Goal: Task Accomplishment & Management: Use online tool/utility

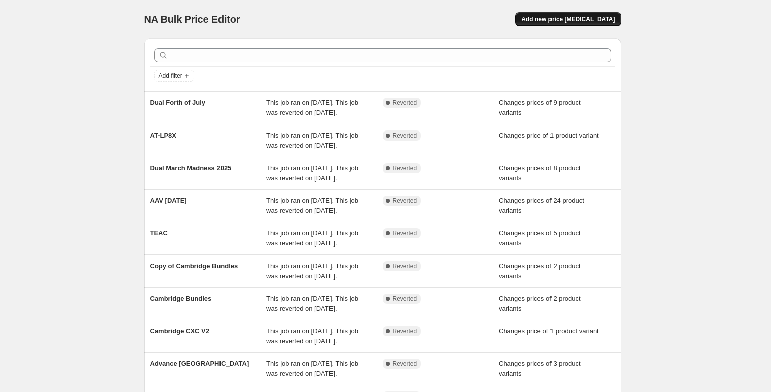
click at [559, 22] on span "Add new price [MEDICAL_DATA]" at bounding box center [568, 19] width 93 height 8
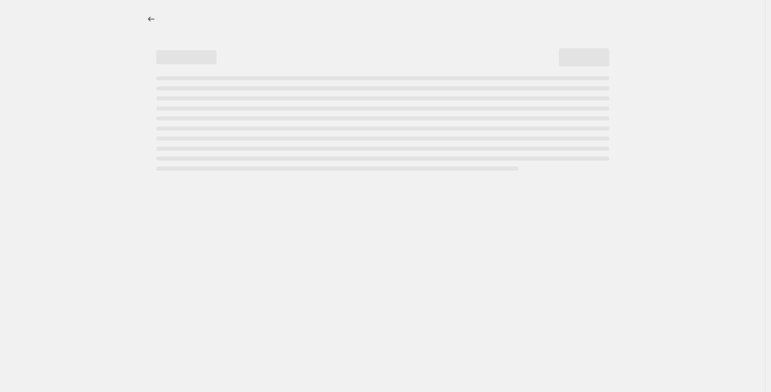
select select "percentage"
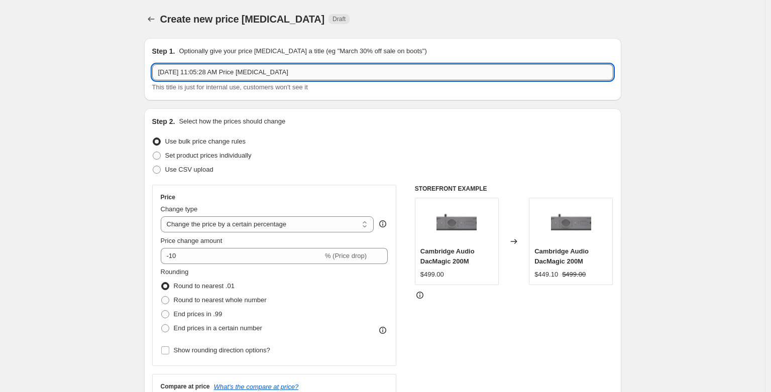
click at [280, 71] on input "Aug 23, 2025, 11:05:28 AM Price change job" at bounding box center [382, 72] width 461 height 16
type input "Advance Paris Labor Day"
click at [289, 228] on select "Change the price to a certain amount Change the price by a certain amount Chang…" at bounding box center [268, 225] width 214 height 16
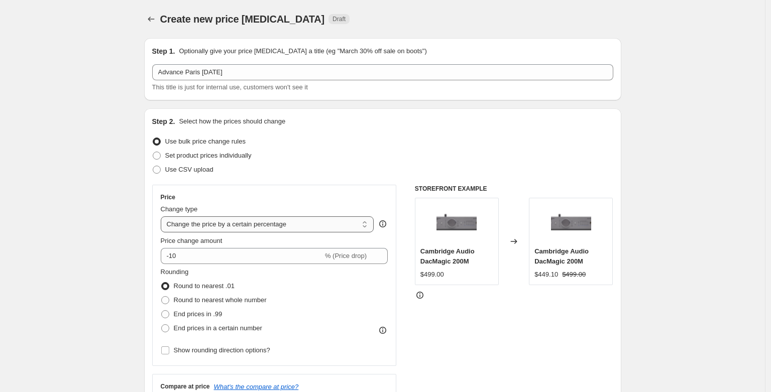
select select "to"
click at [163, 217] on select "Change the price to a certain amount Change the price by a certain amount Chang…" at bounding box center [268, 225] width 214 height 16
type input "80.00"
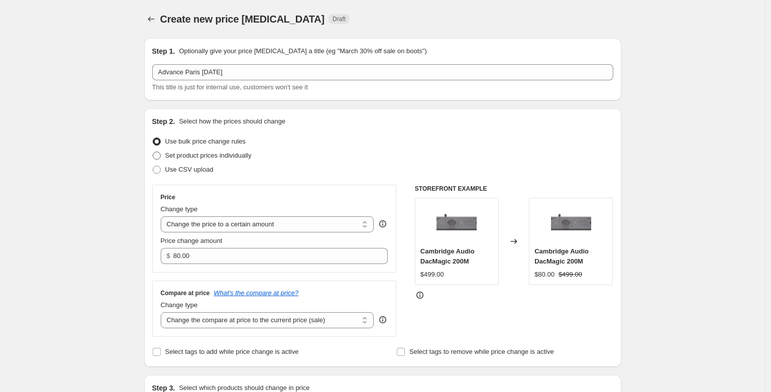
click at [175, 156] on span "Set product prices individually" at bounding box center [208, 156] width 86 height 8
click at [153, 152] on input "Set product prices individually" at bounding box center [153, 152] width 1 height 1
radio input "true"
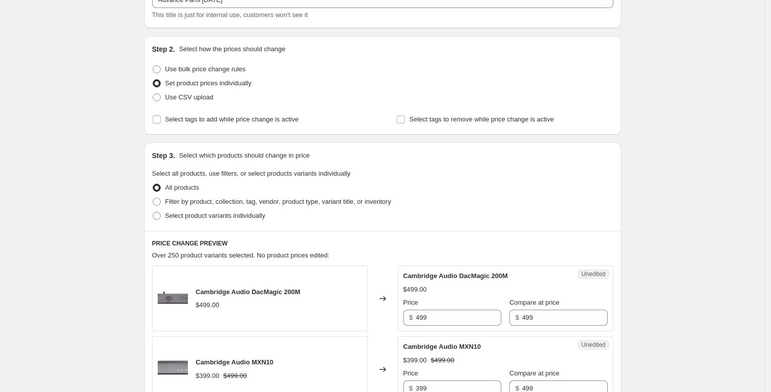
scroll to position [124, 0]
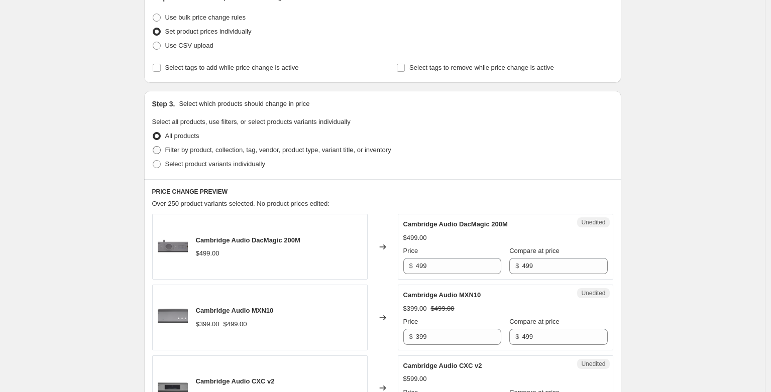
click at [186, 150] on span "Filter by product, collection, tag, vendor, product type, variant title, or inv…" at bounding box center [278, 150] width 226 height 8
click at [153, 147] on input "Filter by product, collection, tag, vendor, product type, variant title, or inv…" at bounding box center [153, 146] width 1 height 1
radio input "true"
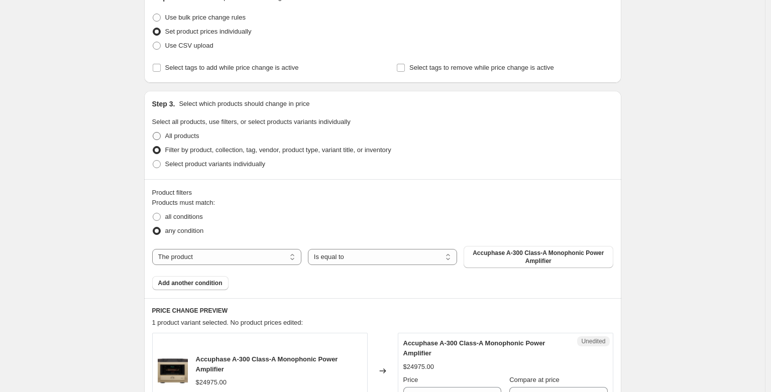
click at [165, 135] on label "All products" at bounding box center [175, 136] width 47 height 14
click at [153, 133] on input "All products" at bounding box center [153, 132] width 1 height 1
radio input "true"
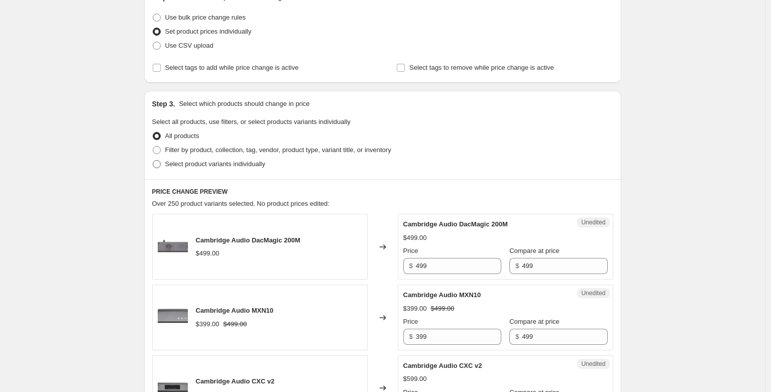
click at [202, 169] on span "Select product variants individually" at bounding box center [215, 164] width 100 height 10
click at [153, 161] on input "Select product variants individually" at bounding box center [153, 160] width 1 height 1
radio input "true"
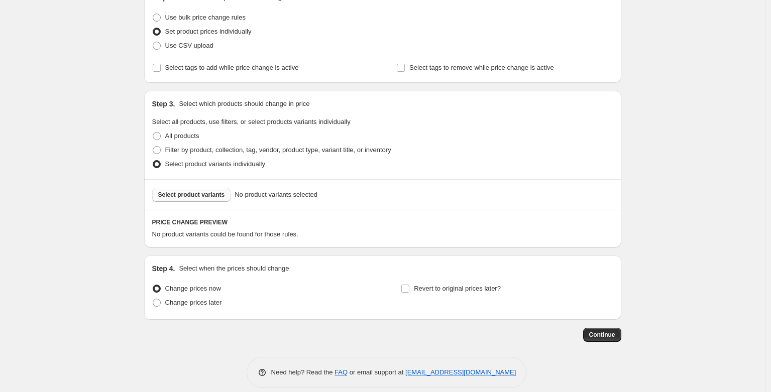
click at [209, 196] on span "Select product variants" at bounding box center [191, 195] width 67 height 8
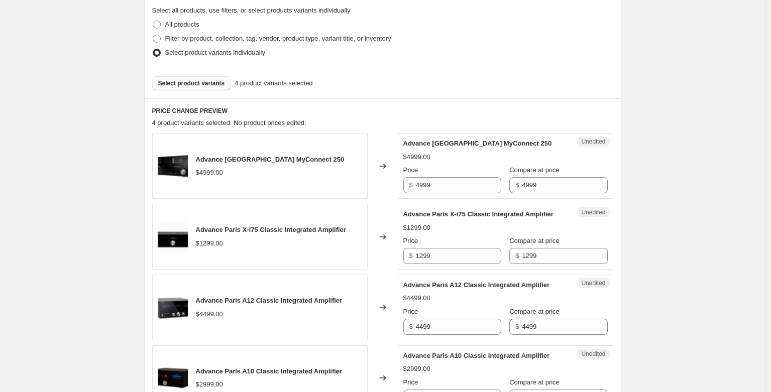
scroll to position [248, 0]
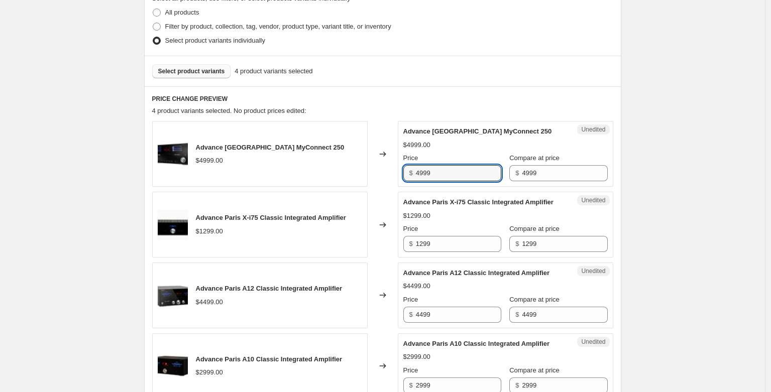
drag, startPoint x: 456, startPoint y: 172, endPoint x: 404, endPoint y: 174, distance: 51.3
click at [404, 174] on div "Unedited Advance Paris MyConnect 250 $4999.00 Price $ 4999 Compare at price $ 4…" at bounding box center [506, 154] width 216 height 66
type input "4499"
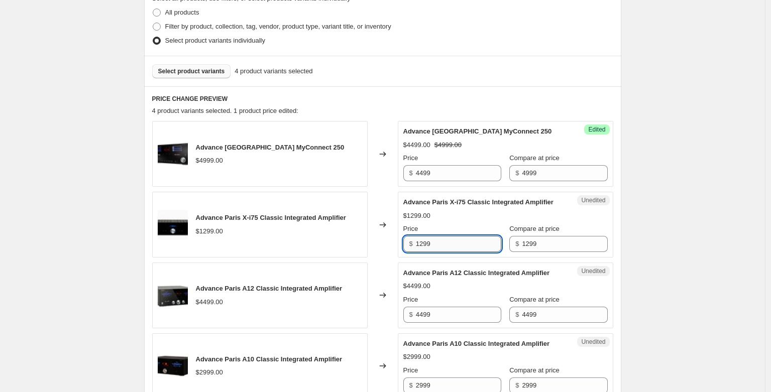
click at [465, 250] on input "1299" at bounding box center [458, 244] width 85 height 16
drag, startPoint x: 449, startPoint y: 259, endPoint x: 403, endPoint y: 253, distance: 46.6
click at [403, 253] on div "Unedited Advance Paris X-i75 Classic Integrated Amplifier $1299.00 Price $ 1299…" at bounding box center [506, 225] width 216 height 66
type input "1099"
click at [482, 291] on div "$4499.00" at bounding box center [505, 286] width 204 height 10
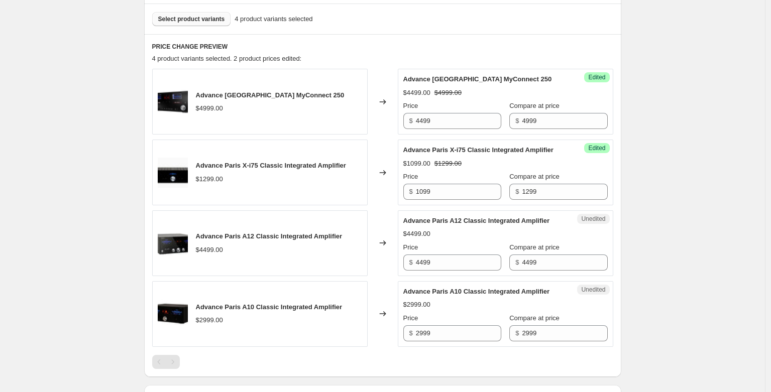
scroll to position [323, 0]
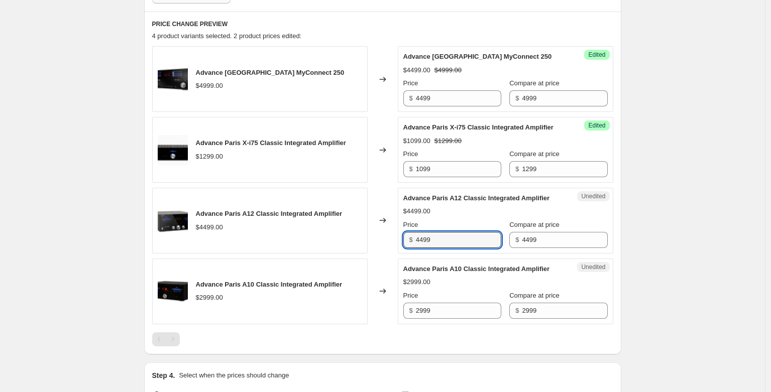
drag, startPoint x: 456, startPoint y: 259, endPoint x: 416, endPoint y: 259, distance: 39.7
click at [417, 248] on div "$ 4499" at bounding box center [452, 240] width 98 height 16
type input "3999"
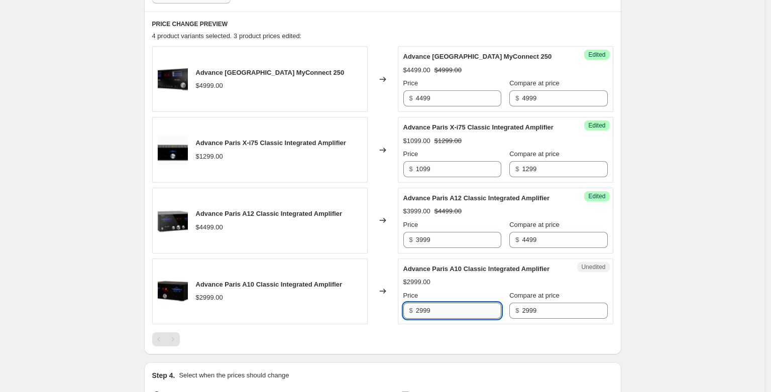
click at [462, 319] on input "2999" at bounding box center [458, 311] width 85 height 16
drag, startPoint x: 423, startPoint y: 338, endPoint x: 399, endPoint y: 335, distance: 23.8
click at [399, 325] on div "Advance Paris A10 Classic Integrated Amplifier $2999.00 Changed to Unedited Adv…" at bounding box center [382, 292] width 461 height 66
type input "2499"
click at [713, 264] on div "Create new price change job. This page is ready Create new price change job Dra…" at bounding box center [382, 93] width 765 height 833
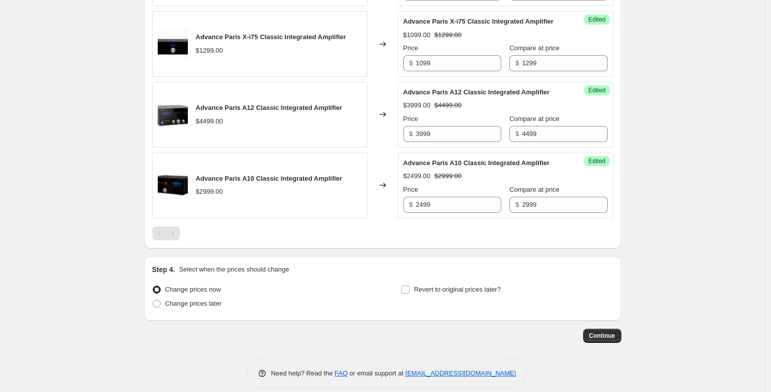
scroll to position [470, 0]
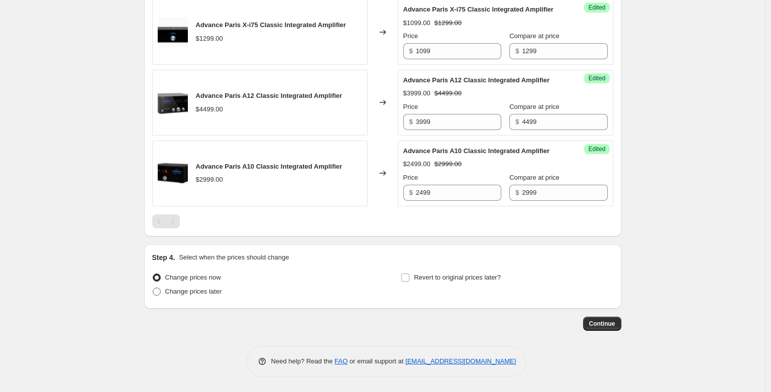
click at [190, 293] on span "Change prices later" at bounding box center [193, 292] width 57 height 8
click at [153, 288] on input "Change prices later" at bounding box center [153, 288] width 1 height 1
radio input "true"
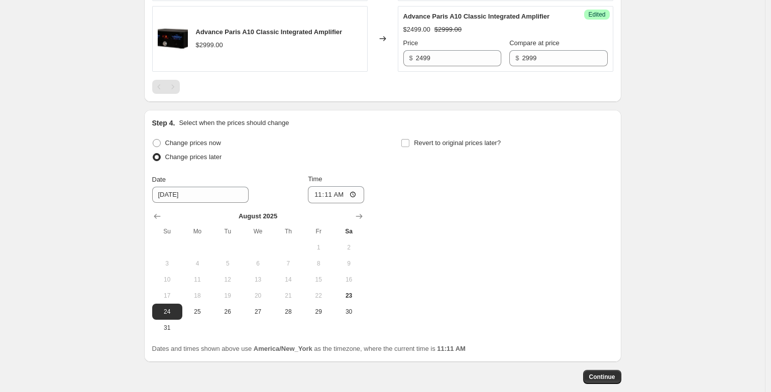
scroll to position [658, 0]
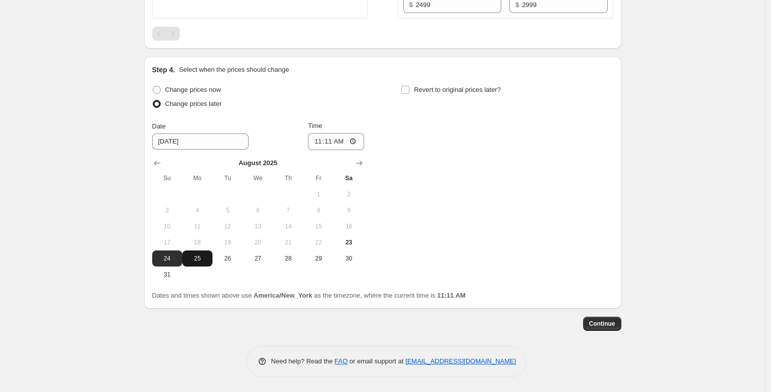
click at [195, 261] on span "25" at bounding box center [197, 259] width 22 height 8
type input "8/25/2025"
click at [315, 137] on input "11:11" at bounding box center [336, 141] width 56 height 17
click at [330, 141] on input "00:11" at bounding box center [336, 141] width 56 height 17
type input "00:00"
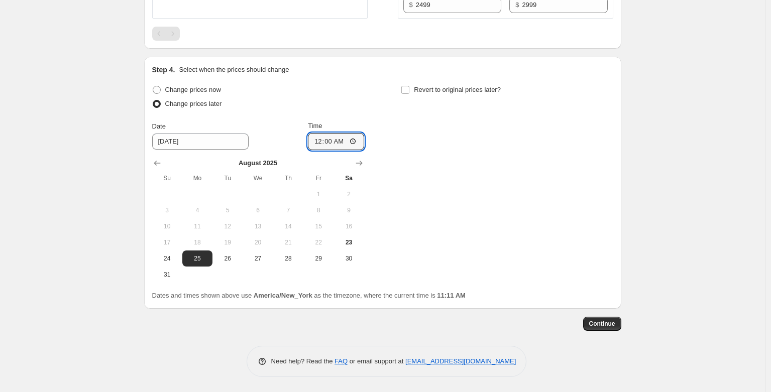
click at [437, 122] on div "Change prices now Change prices later Date 8/25/2025 Time 00:00 August 2025 Su …" at bounding box center [382, 183] width 461 height 200
click at [409, 92] on input "Revert to original prices later?" at bounding box center [405, 90] width 8 height 8
checkbox input "true"
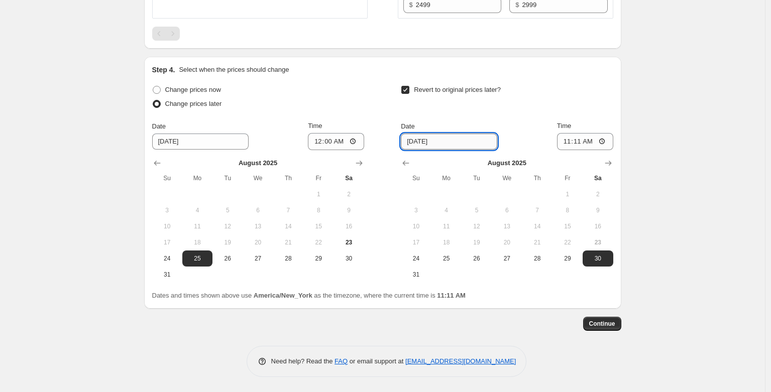
click at [448, 143] on input "8/30/2025" at bounding box center [449, 142] width 96 height 16
click at [459, 142] on input "8/30/2025" at bounding box center [449, 142] width 96 height 16
click at [609, 166] on icon "Show next month, September 2025" at bounding box center [608, 163] width 10 height 10
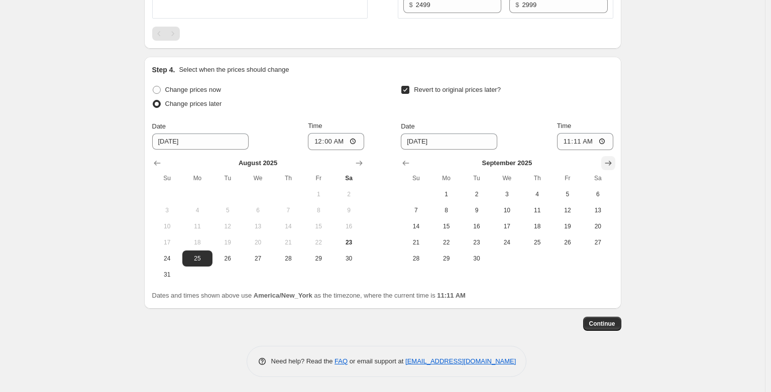
click at [609, 161] on icon "Show next month, October 2025" at bounding box center [608, 163] width 10 height 10
click at [507, 194] on span "1" at bounding box center [507, 194] width 22 height 8
type input "10/1/2025"
click at [567, 142] on input "11:11" at bounding box center [585, 141] width 56 height 17
click at [576, 142] on input "00:11" at bounding box center [585, 141] width 56 height 17
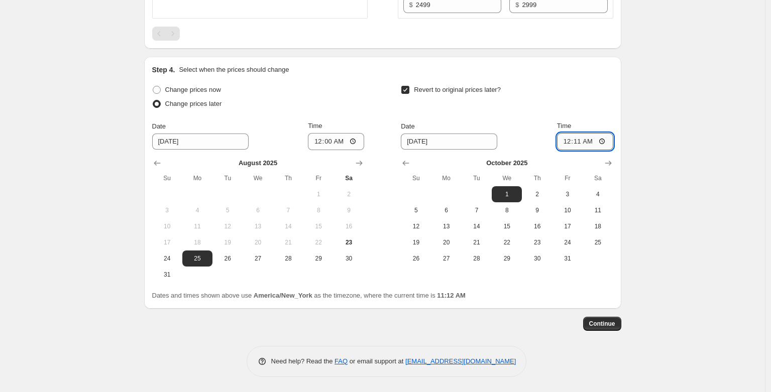
type input "00:00"
click at [608, 319] on button "Continue" at bounding box center [602, 324] width 38 height 14
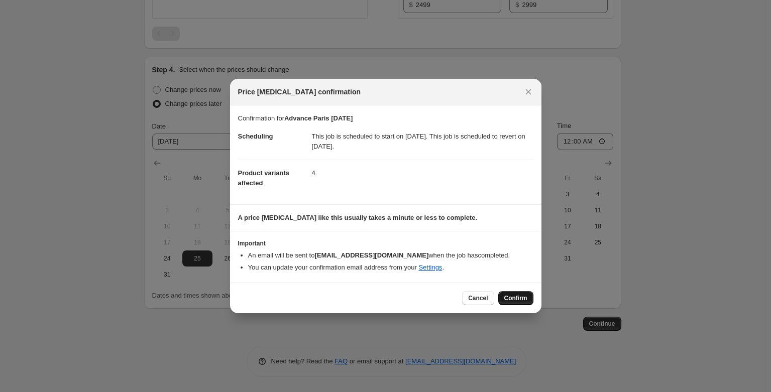
click at [511, 295] on span "Confirm" at bounding box center [515, 298] width 23 height 8
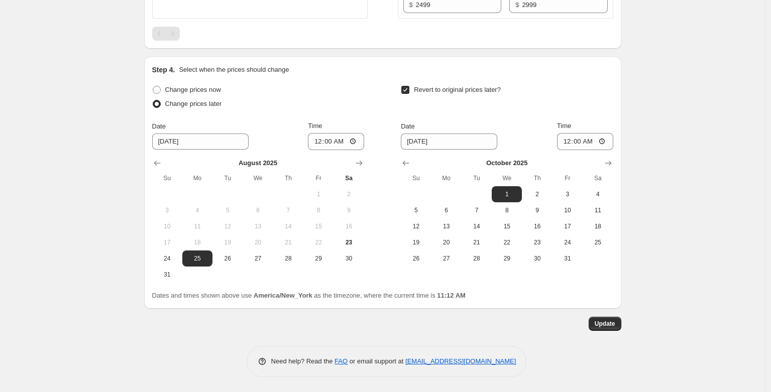
scroll to position [719, 0]
click at [615, 323] on span "Update" at bounding box center [605, 324] width 21 height 8
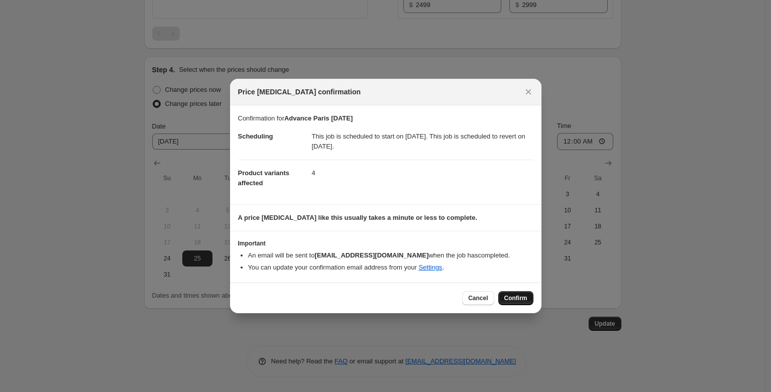
click at [522, 298] on span "Confirm" at bounding box center [515, 298] width 23 height 8
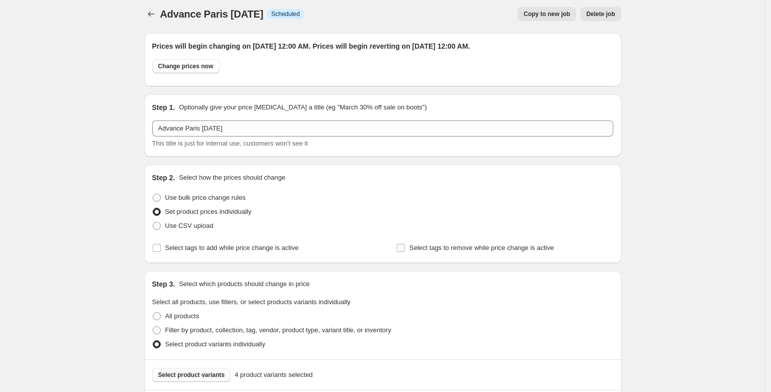
scroll to position [0, 0]
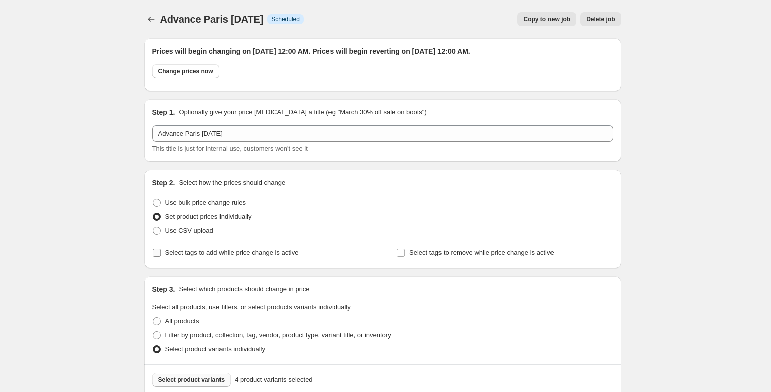
click at [159, 255] on input "Select tags to add while price change is active" at bounding box center [157, 253] width 8 height 8
checkbox input "true"
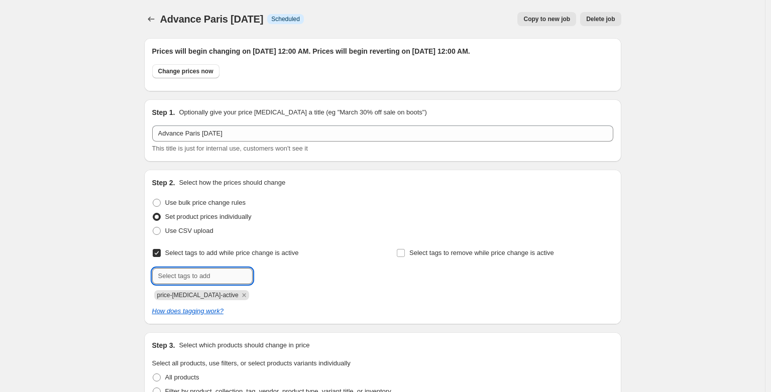
click at [185, 273] on input "text" at bounding box center [202, 276] width 100 height 16
drag, startPoint x: 215, startPoint y: 276, endPoint x: 157, endPoint y: 276, distance: 58.3
click at [157, 276] on input "sale" at bounding box center [202, 276] width 100 height 16
type input "SALE"
click at [273, 273] on b "Add" at bounding box center [267, 275] width 12 height 7
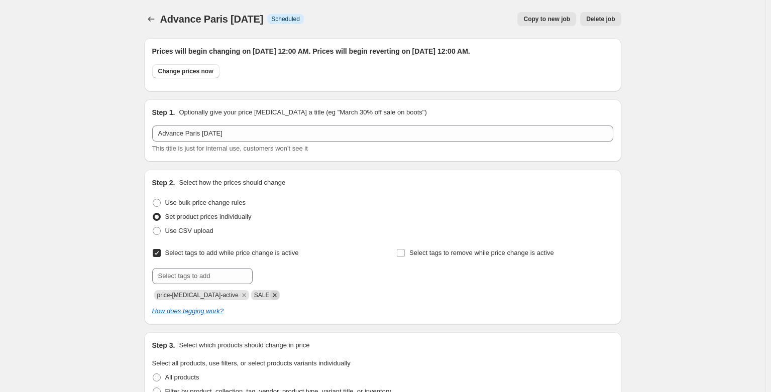
click at [270, 295] on icon "Remove SALE" at bounding box center [274, 295] width 9 height 9
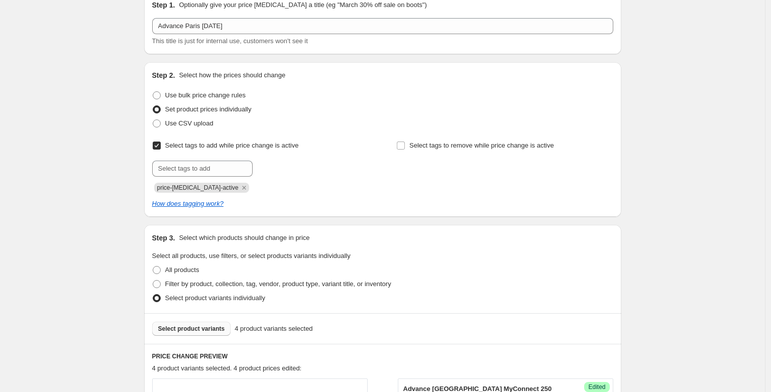
scroll to position [239, 0]
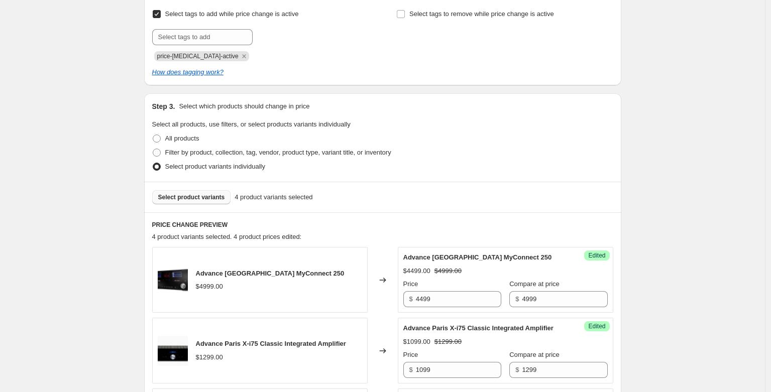
click at [202, 198] on span "Select product variants" at bounding box center [191, 197] width 67 height 8
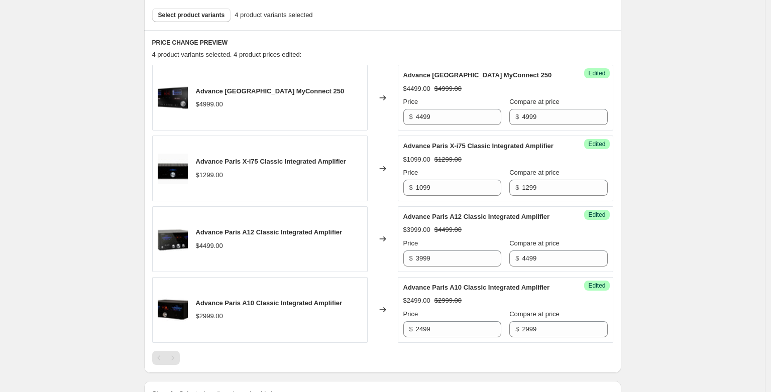
scroll to position [427, 0]
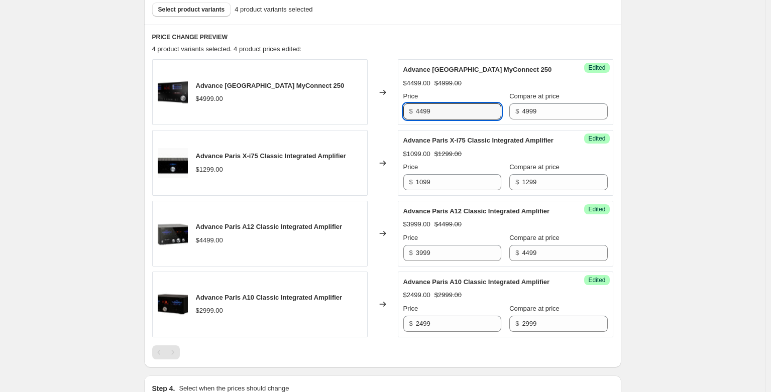
drag, startPoint x: 456, startPoint y: 112, endPoint x: 412, endPoint y: 111, distance: 43.2
click at [412, 111] on div "$ 4499" at bounding box center [452, 111] width 98 height 16
click at [537, 110] on input "4999" at bounding box center [564, 111] width 85 height 16
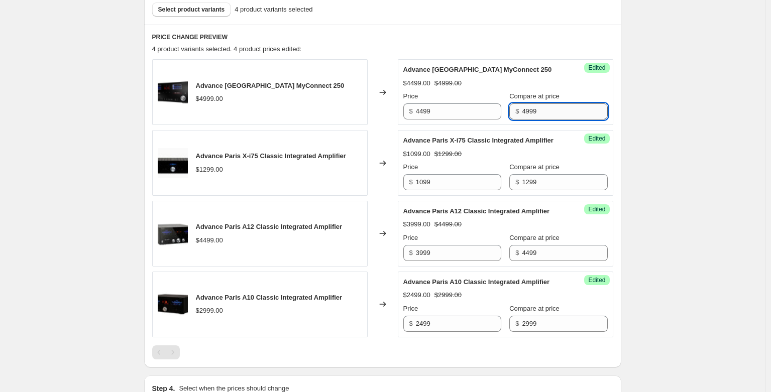
click at [537, 110] on input "4999" at bounding box center [564, 111] width 85 height 16
click at [638, 118] on div "Advance Paris Labor Day. This page is ready Advance Paris Labor Day Info Schedu…" at bounding box center [382, 142] width 765 height 1138
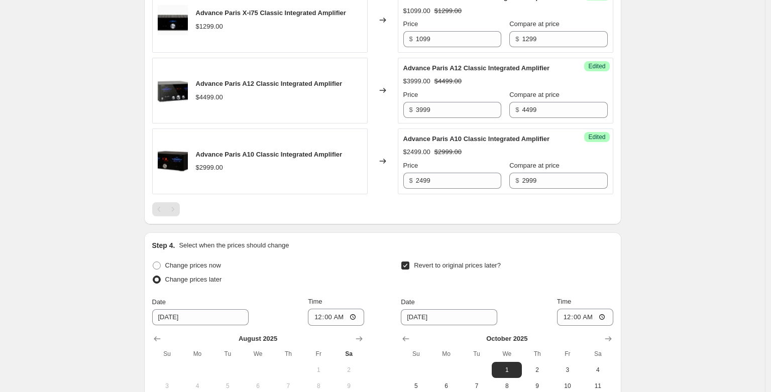
scroll to position [751, 0]
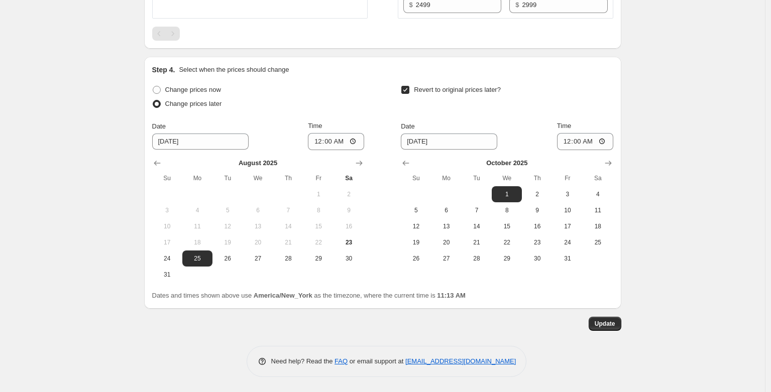
click at [606, 331] on button "Update" at bounding box center [605, 324] width 33 height 14
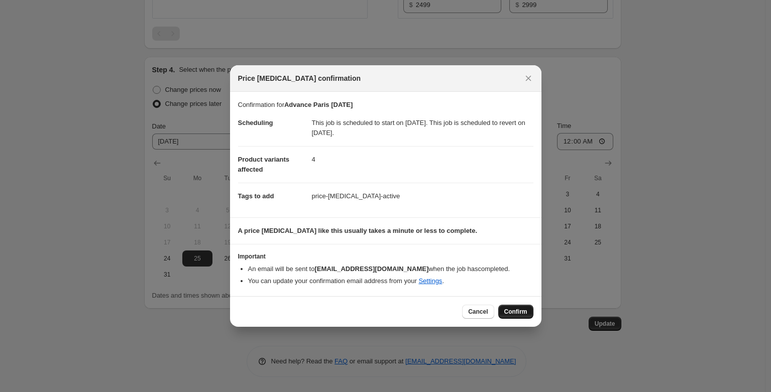
click at [506, 310] on span "Confirm" at bounding box center [515, 312] width 23 height 8
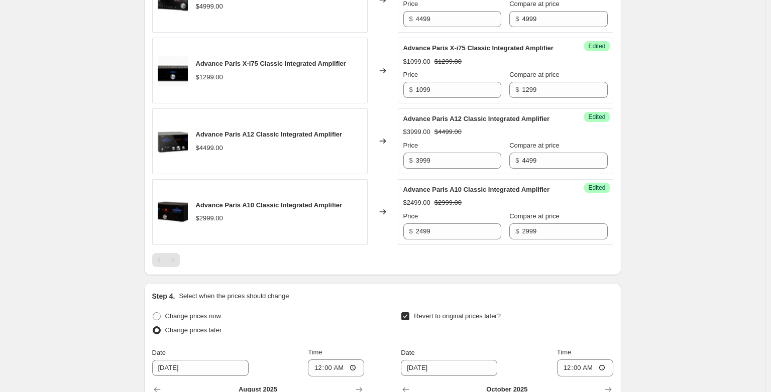
scroll to position [119, 0]
